Goal: Information Seeking & Learning: Learn about a topic

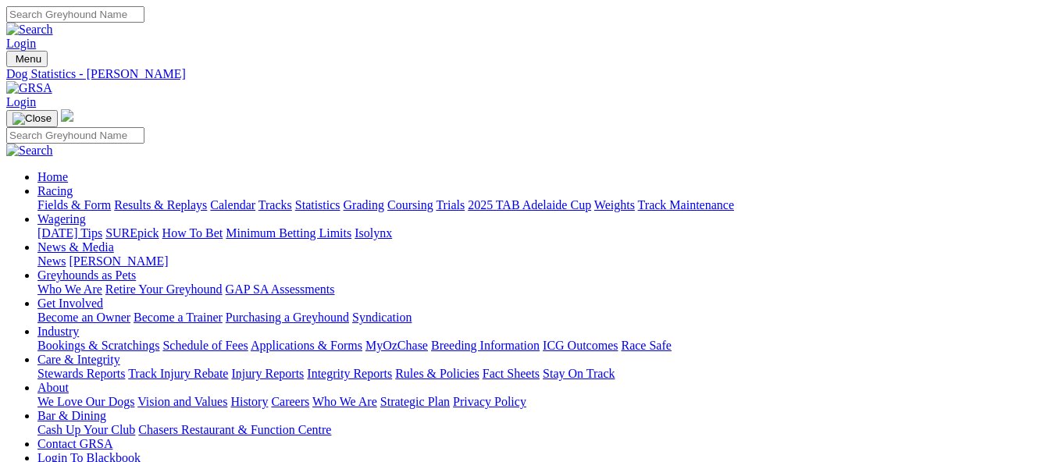
scroll to position [859, 0]
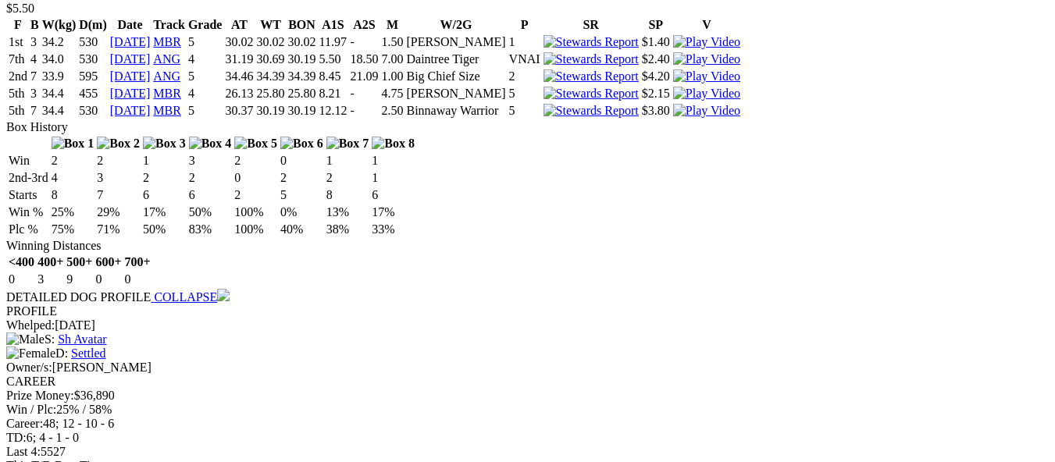
scroll to position [1816, 0]
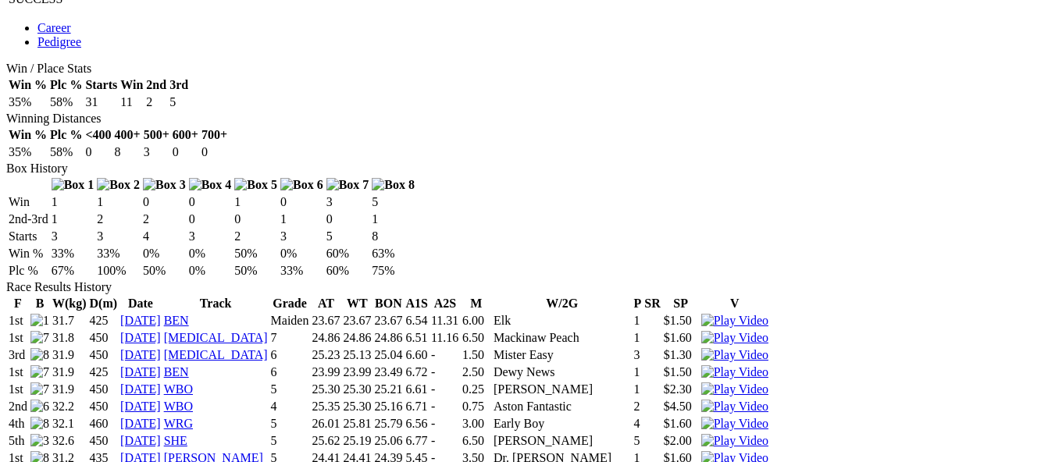
scroll to position [859, 0]
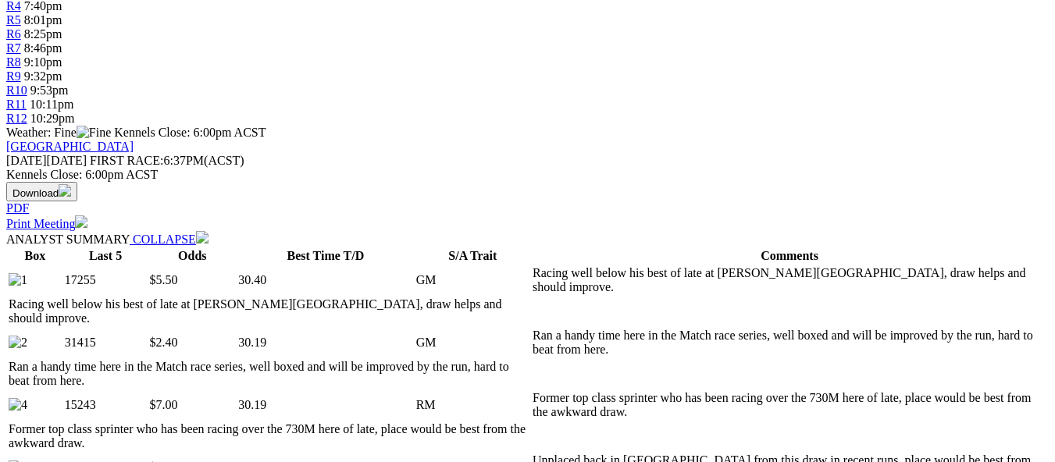
scroll to position [547, 0]
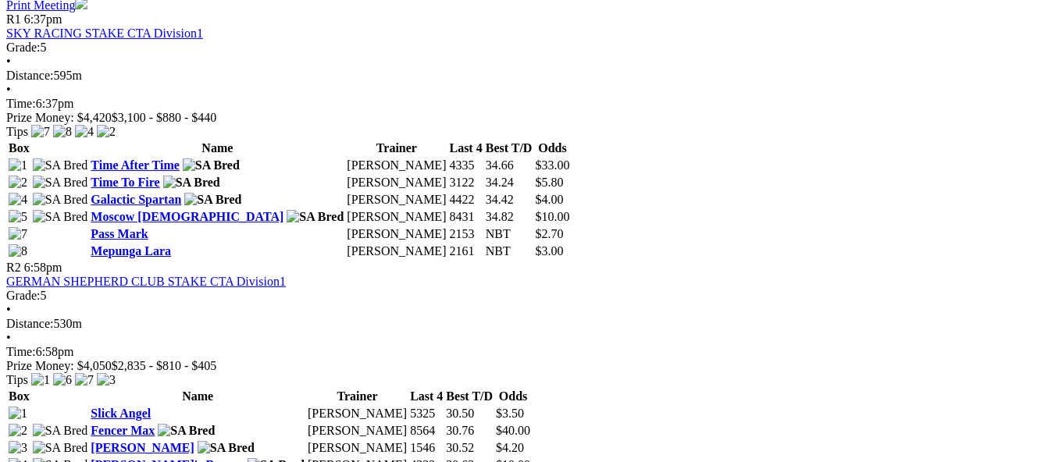
scroll to position [781, 0]
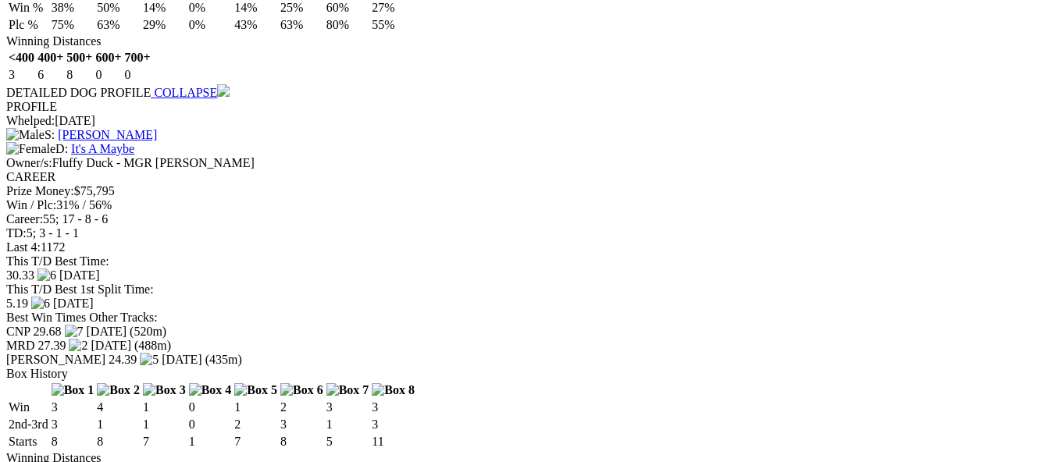
scroll to position [1874, 0]
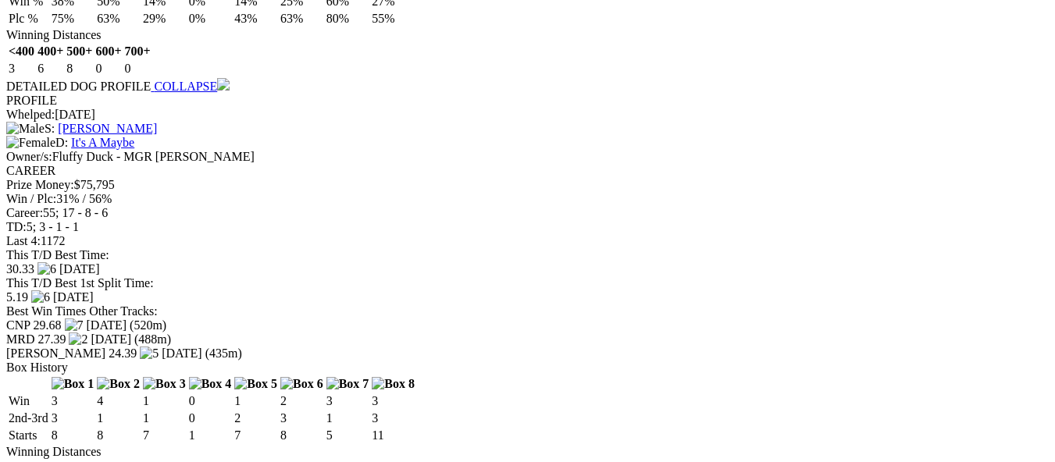
drag, startPoint x: 0, startPoint y: 403, endPoint x: 524, endPoint y: 65, distance: 623.6
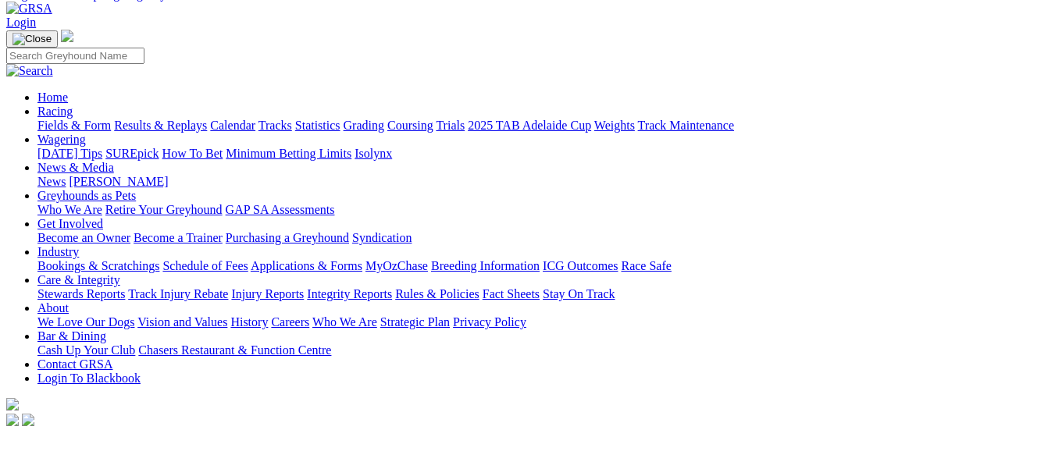
scroll to position [78, 0]
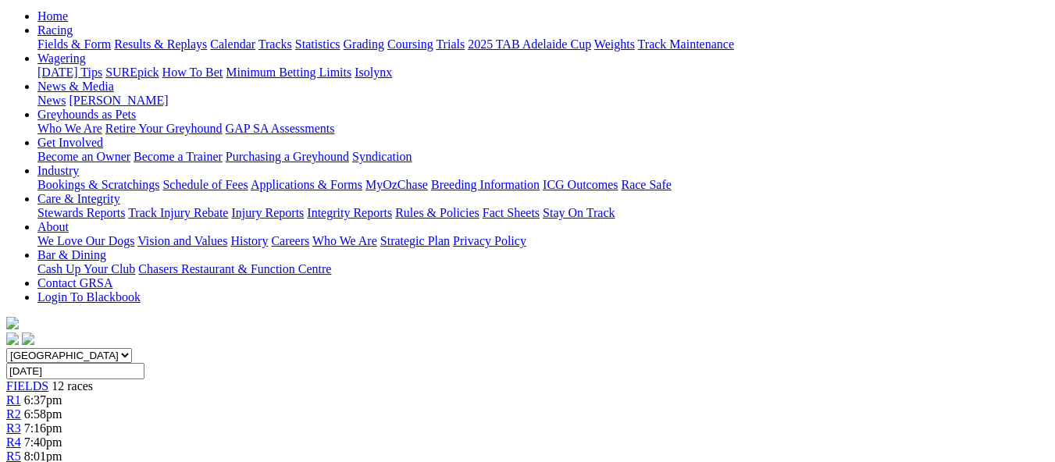
scroll to position [156, 0]
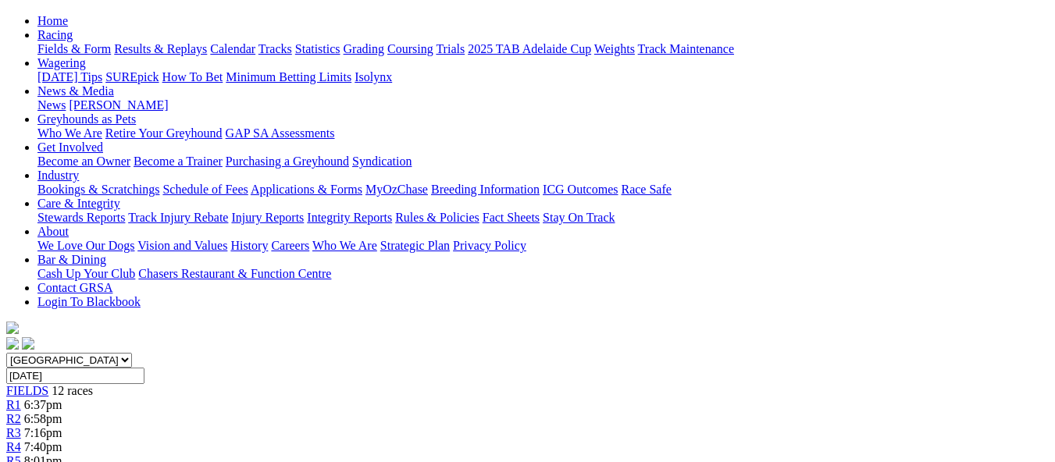
click at [21, 440] on link "R4" at bounding box center [13, 446] width 15 height 13
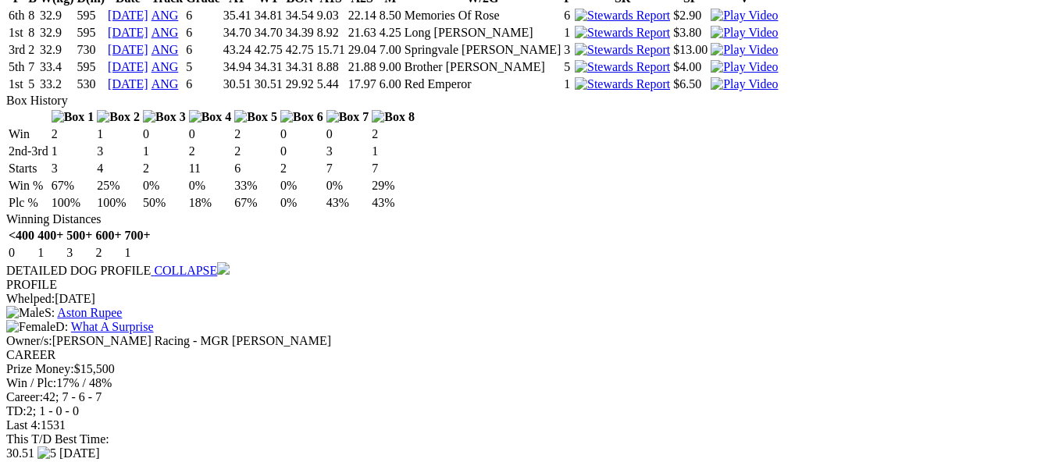
scroll to position [1796, 0]
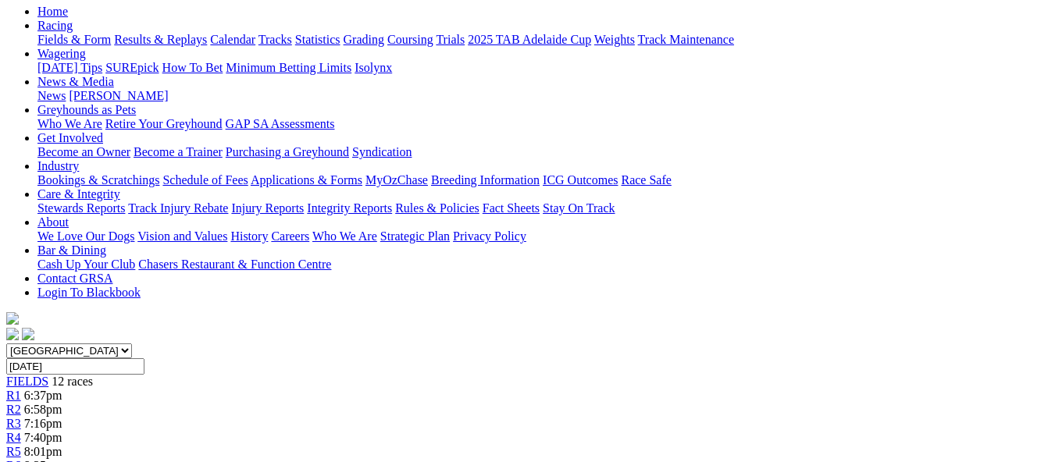
scroll to position [156, 0]
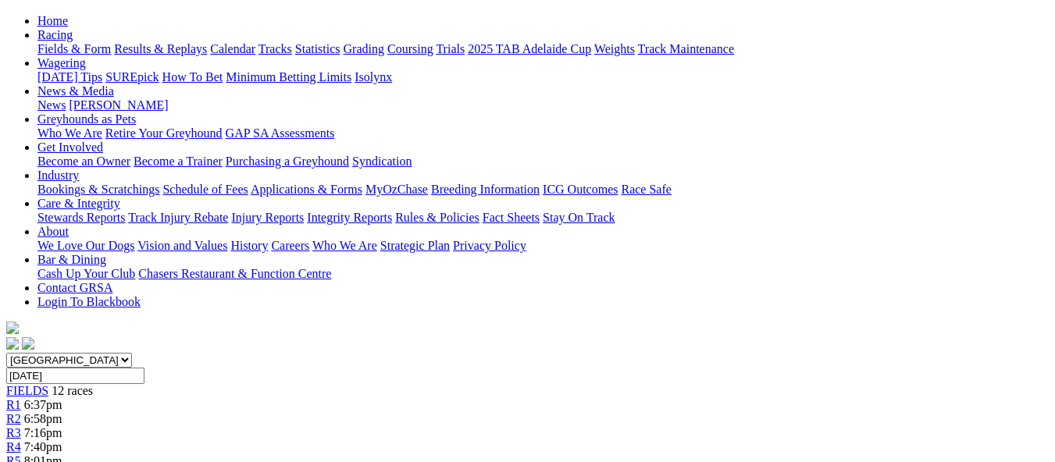
click at [21, 454] on link "R5" at bounding box center [13, 460] width 15 height 13
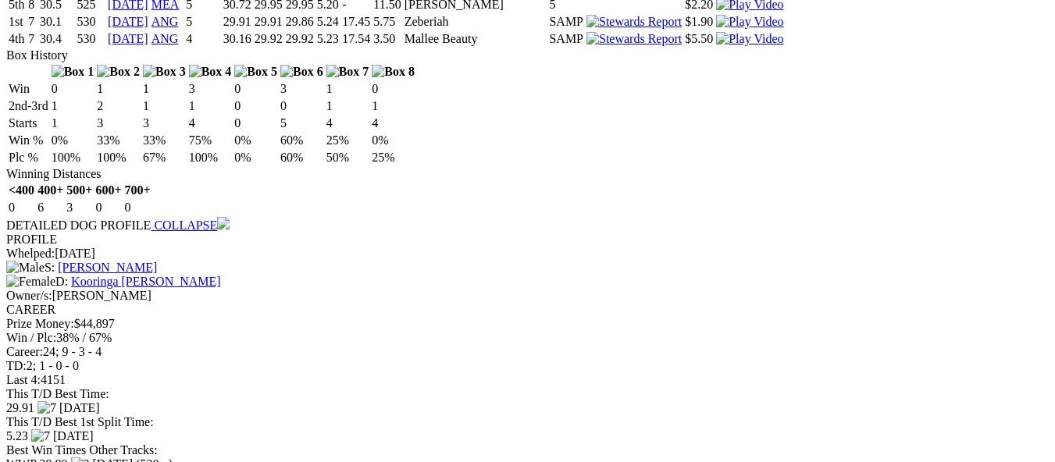
scroll to position [1797, 0]
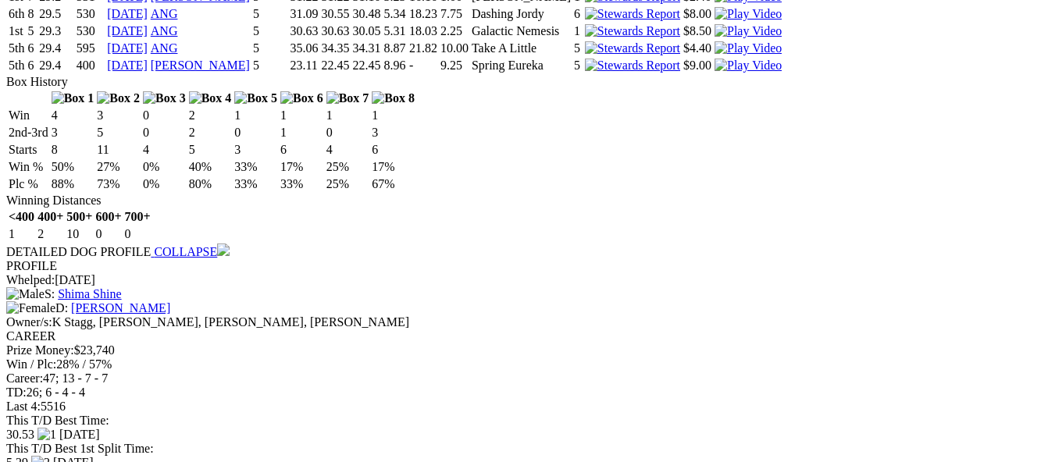
scroll to position [1718, 0]
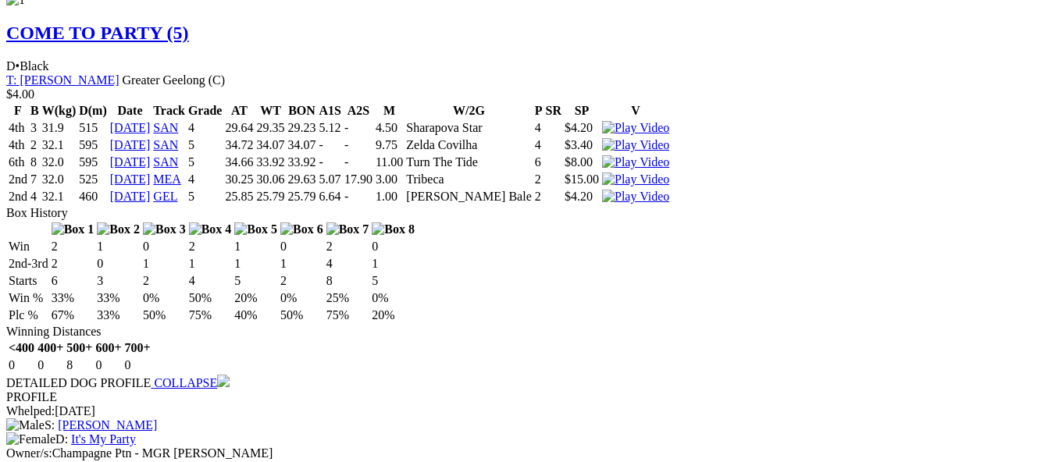
scroll to position [1562, 0]
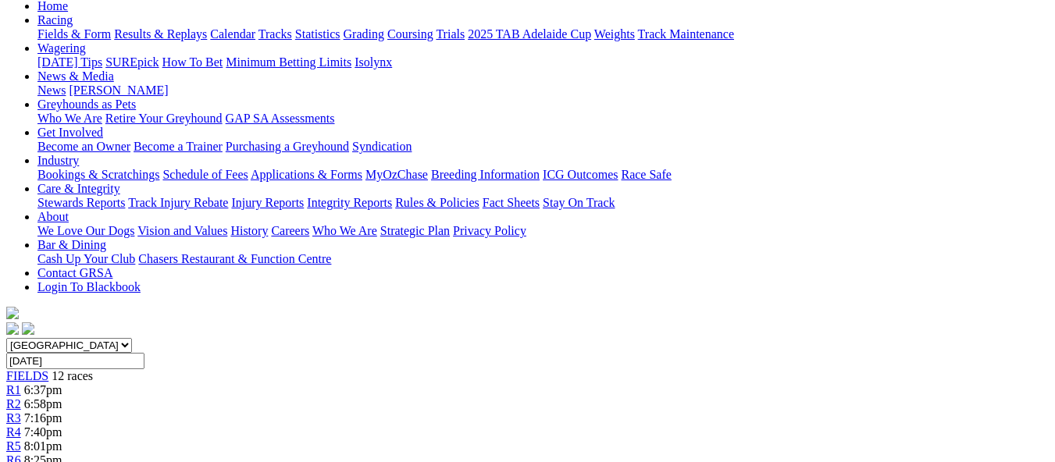
scroll to position [156, 0]
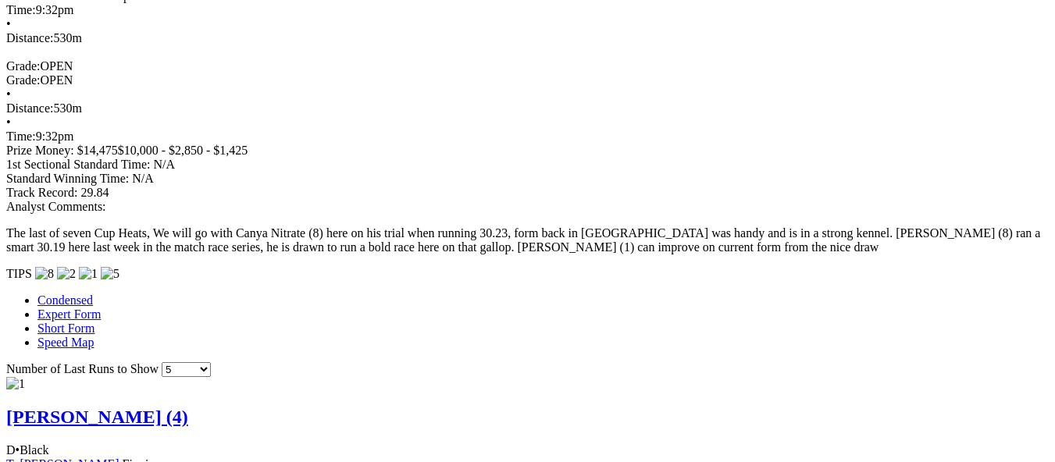
scroll to position [1327, 0]
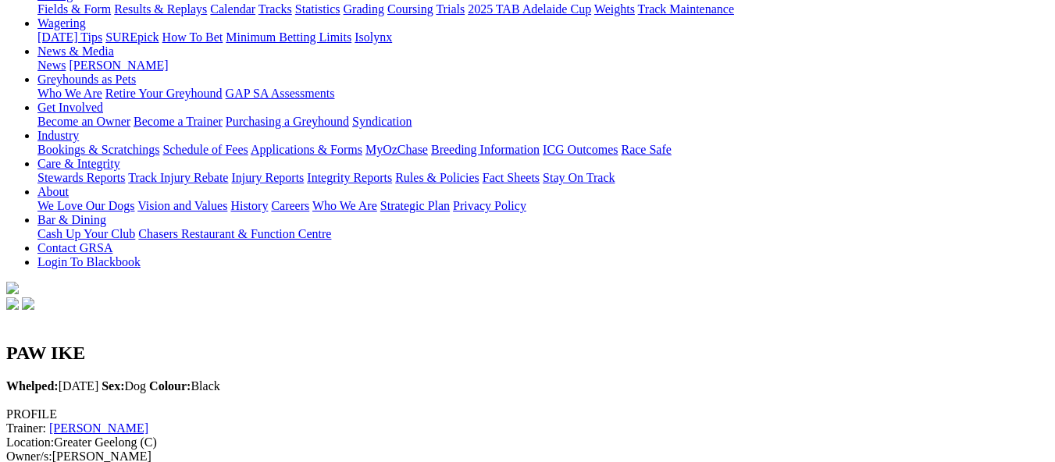
scroll to position [78, 0]
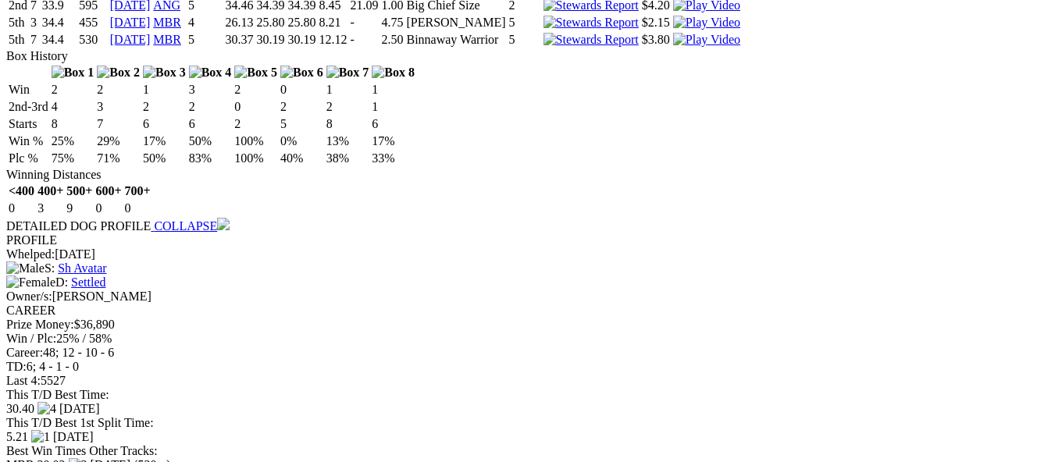
scroll to position [1796, 0]
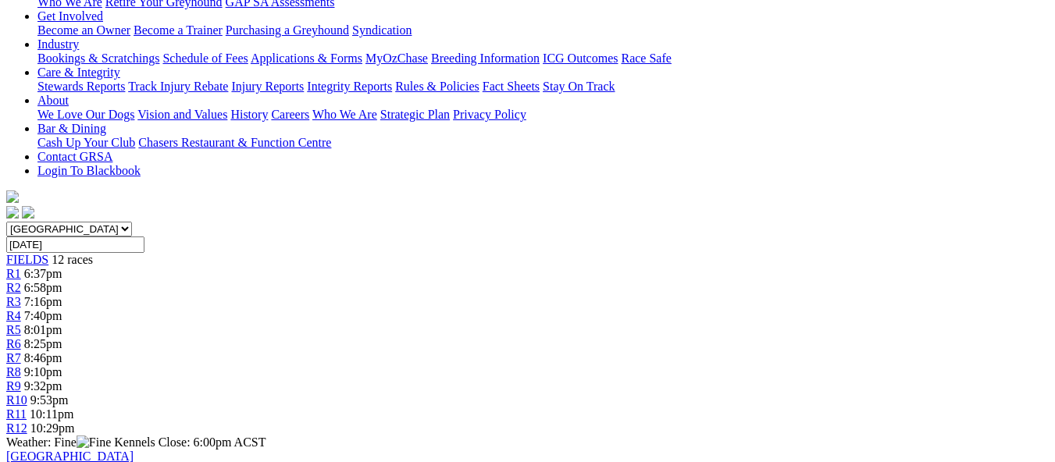
scroll to position [234, 0]
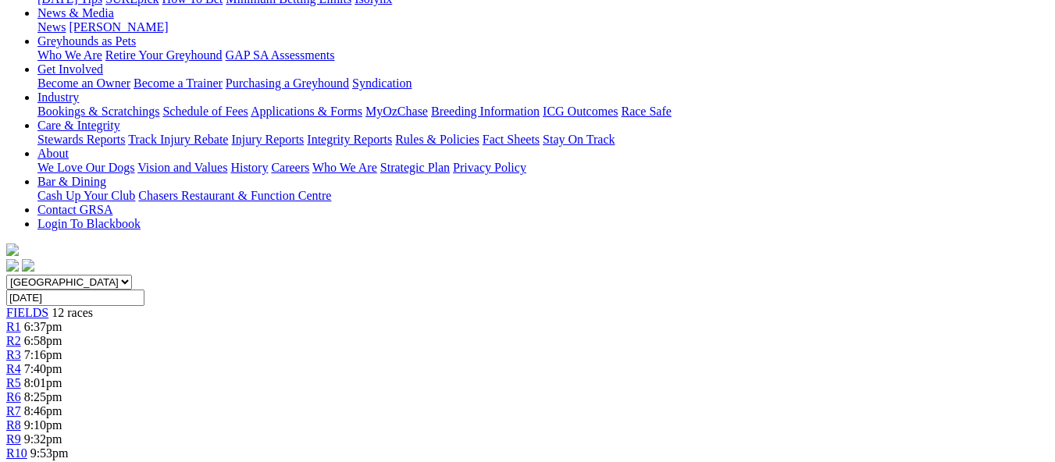
click at [908, 461] on div "R11 10:11pm" at bounding box center [527, 468] width 1042 height 14
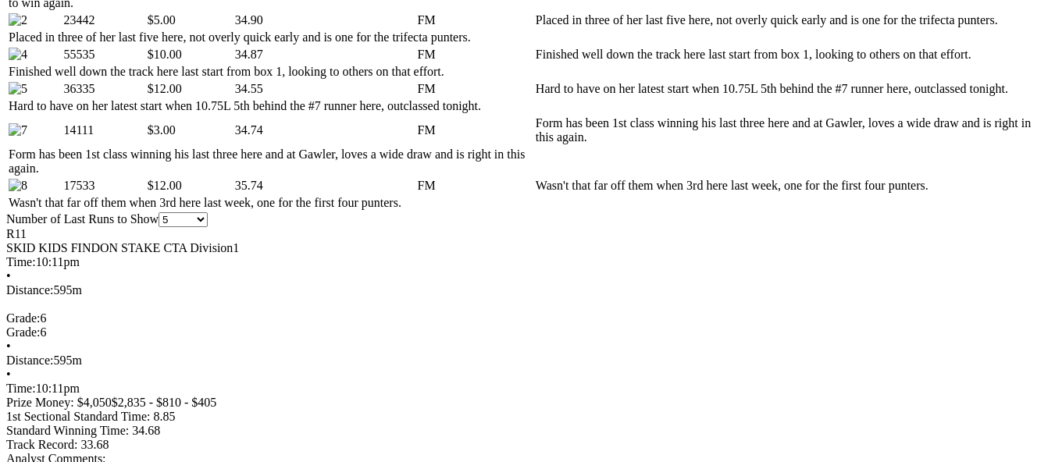
scroll to position [937, 0]
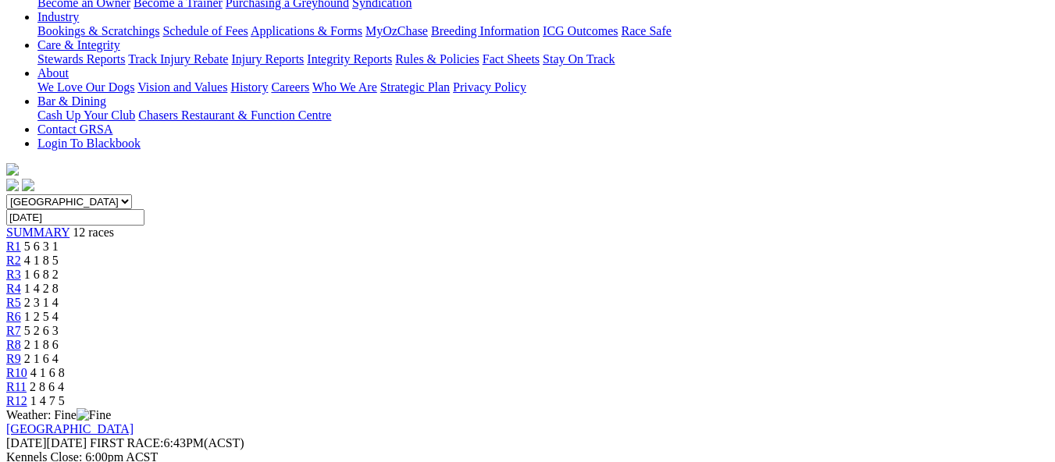
scroll to position [317, 0]
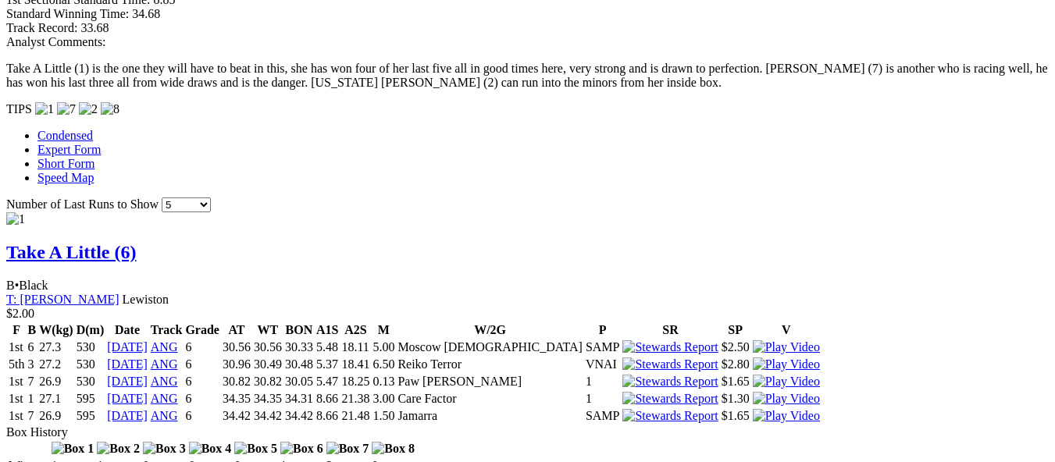
scroll to position [1327, 0]
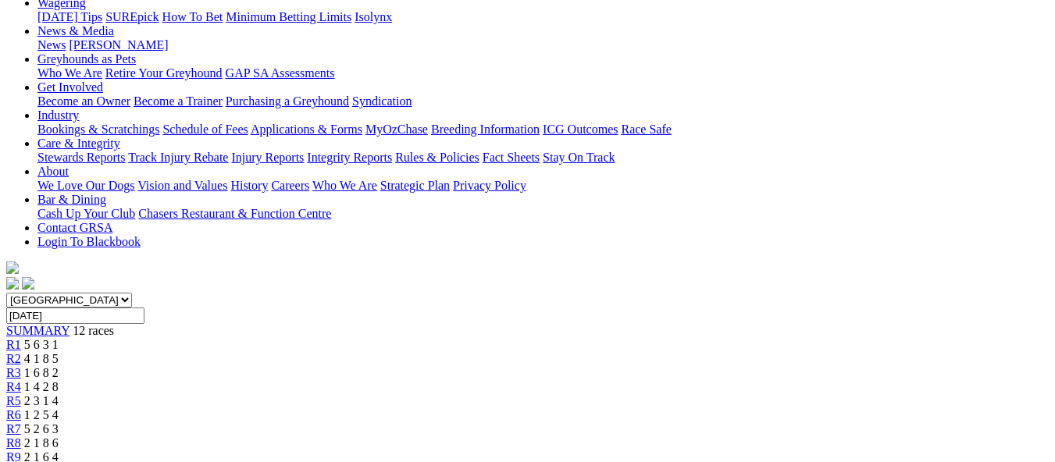
scroll to position [312, 0]
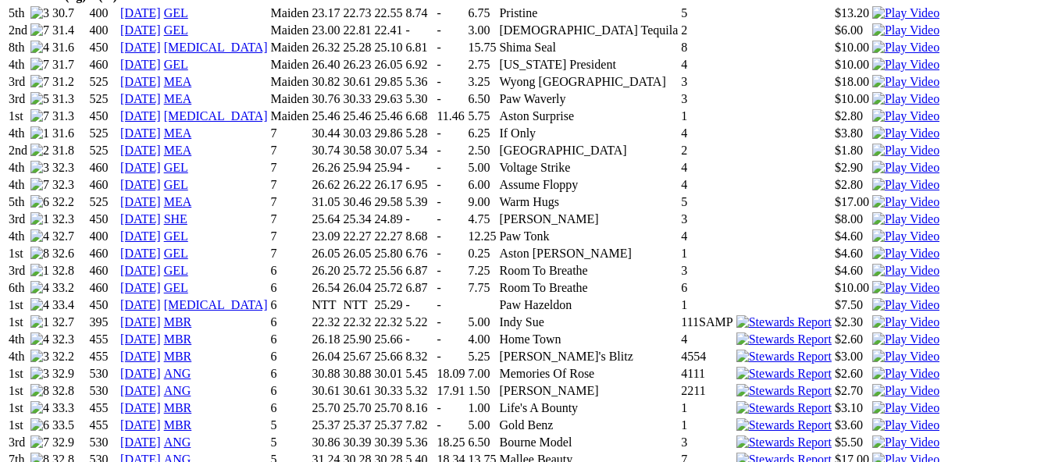
scroll to position [1093, 0]
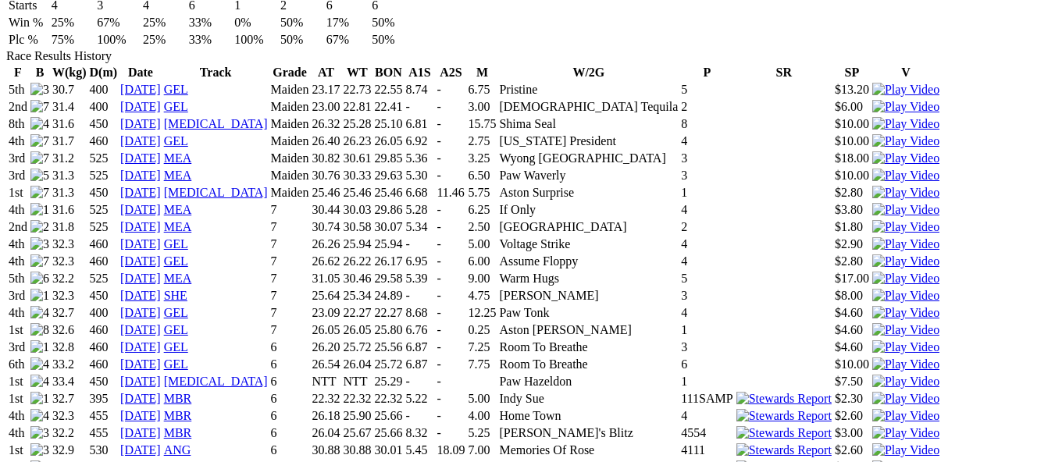
click at [872, 461] on img at bounding box center [905, 468] width 67 height 14
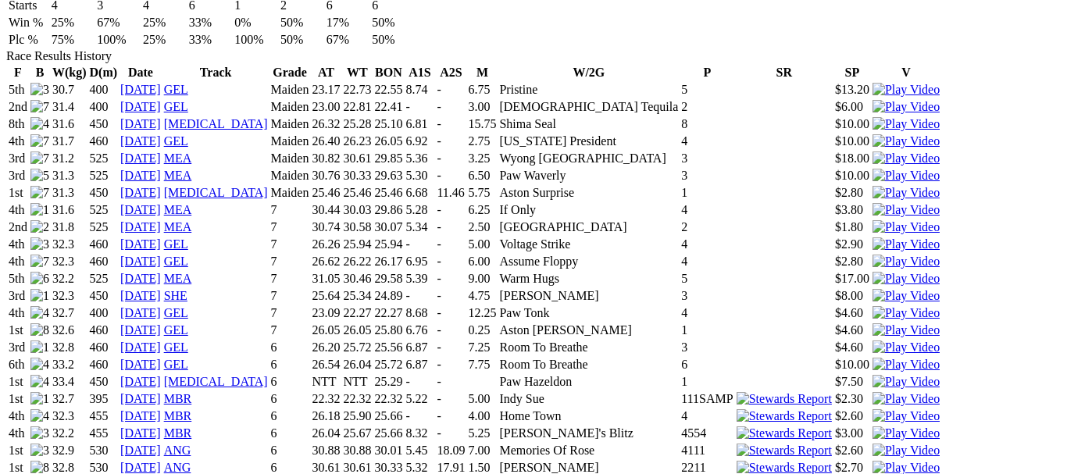
drag, startPoint x: 704, startPoint y: 41, endPoint x: 701, endPoint y: 54, distance: 13.5
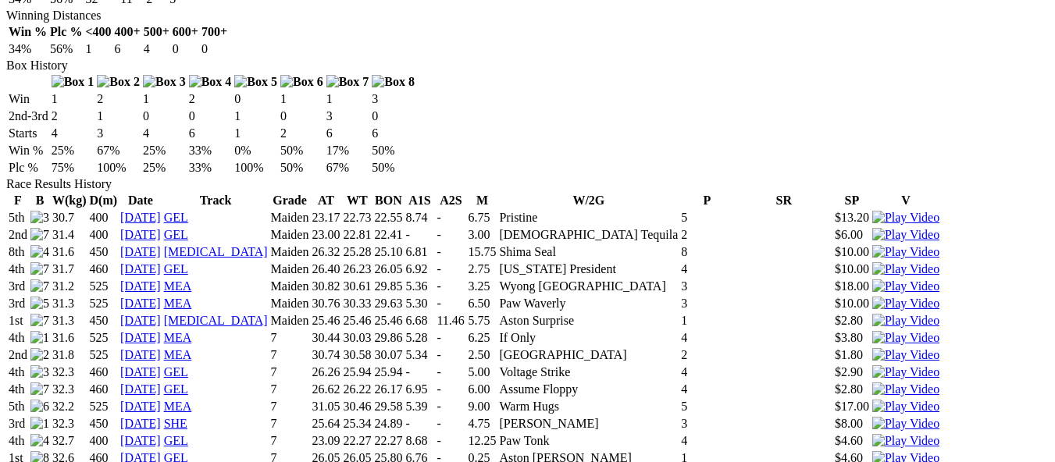
scroll to position [937, 0]
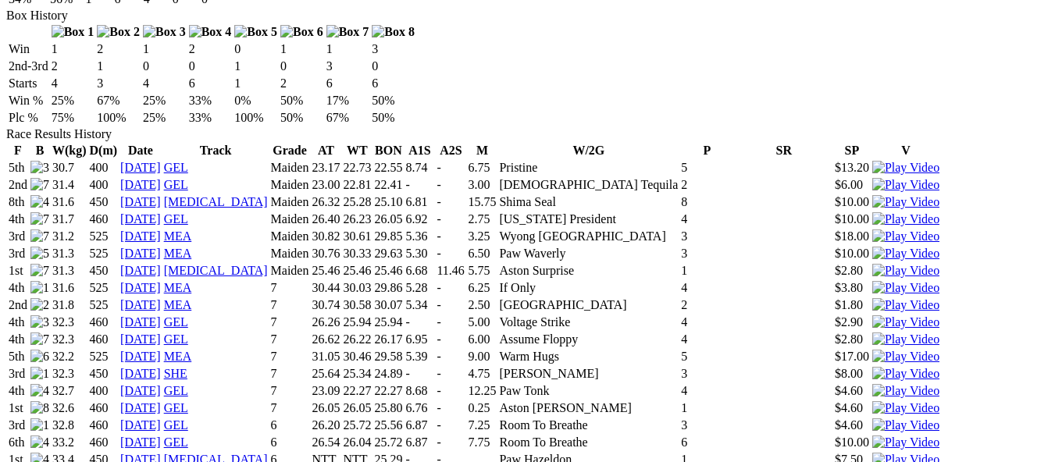
scroll to position [1093, 0]
